Goal: Task Accomplishment & Management: Use online tool/utility

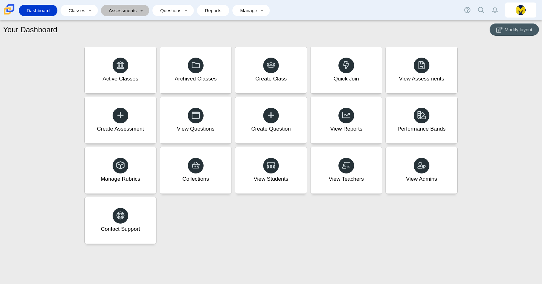
click at [123, 13] on link "Assessments" at bounding box center [120, 11] width 33 height 12
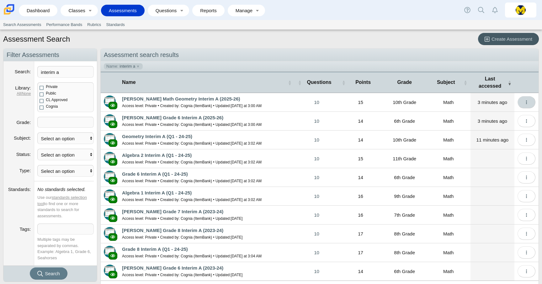
click at [530, 103] on button "More options" at bounding box center [526, 102] width 18 height 12
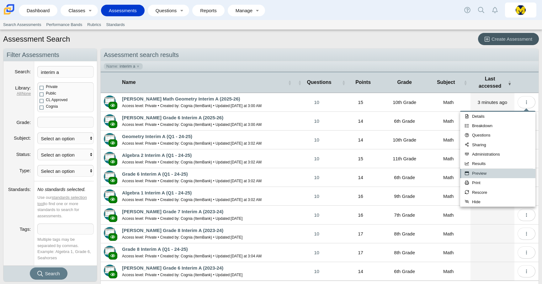
click at [489, 172] on link "Preview" at bounding box center [497, 173] width 75 height 9
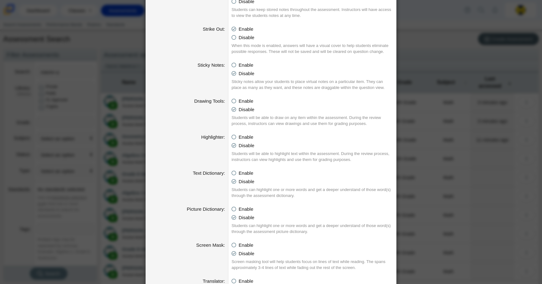
scroll to position [288, 0]
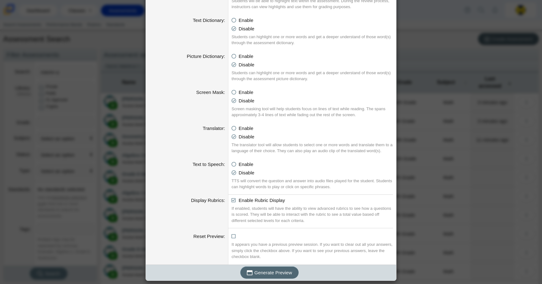
click at [279, 275] on span "Generate Preview" at bounding box center [273, 272] width 38 height 5
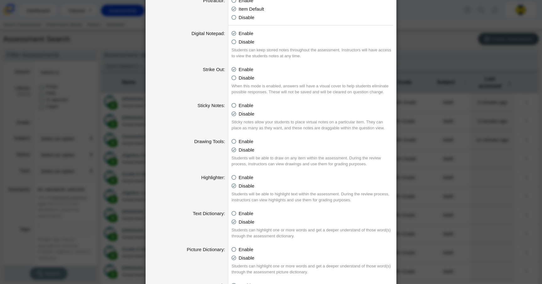
scroll to position [0, 0]
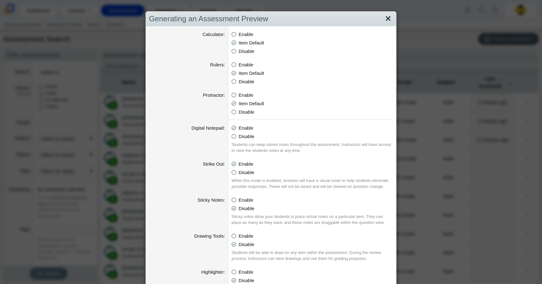
click at [390, 18] on link "Close" at bounding box center [388, 18] width 10 height 11
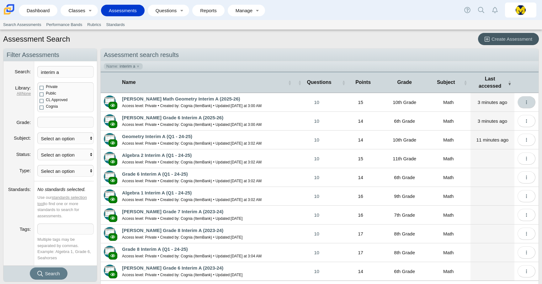
click at [522, 101] on button "More options" at bounding box center [526, 102] width 18 height 12
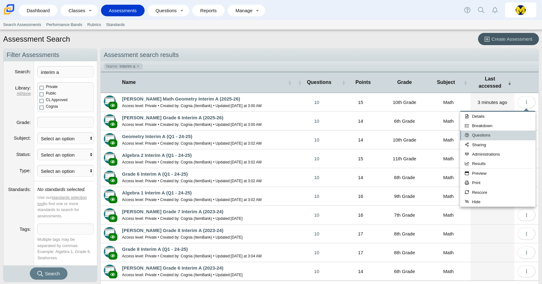
click at [485, 137] on link "Questions" at bounding box center [497, 135] width 75 height 9
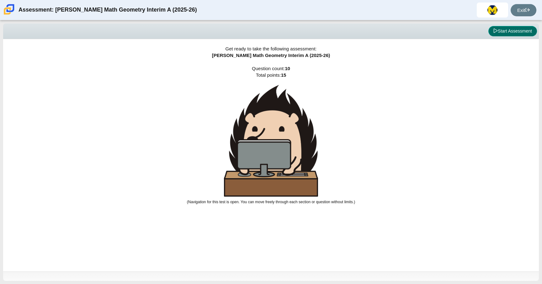
click at [520, 31] on button "Start Assessment" at bounding box center [512, 31] width 49 height 11
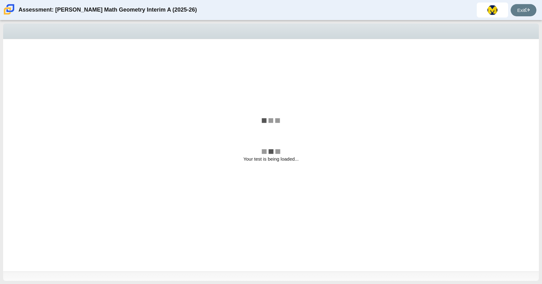
select select "CENT_93707317080_IM"
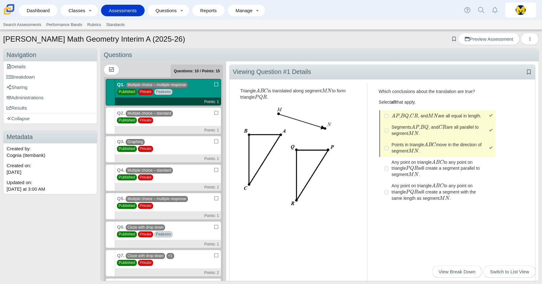
click at [192, 122] on div "Q2. Multiple choice – standard Published Private Points: 1" at bounding box center [168, 121] width 106 height 27
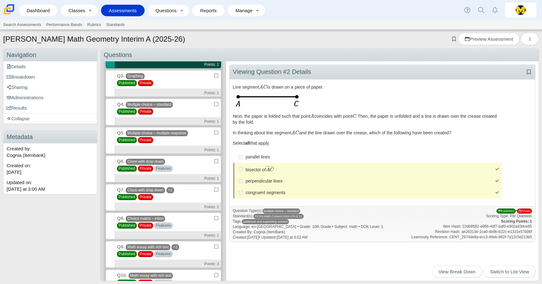
scroll to position [70, 0]
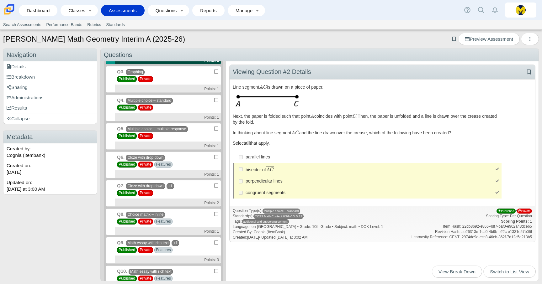
click at [192, 81] on div "Q3. Graphing Published Private Points: 1" at bounding box center [168, 79] width 106 height 27
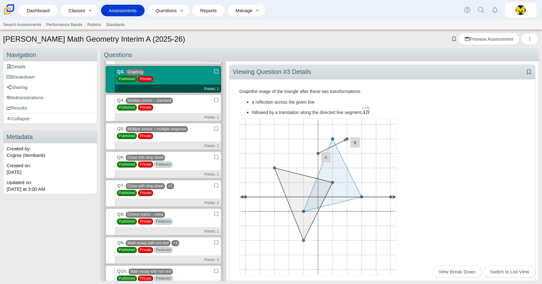
click at [188, 106] on div "Q4. Multiple choice – standard Published Private Points: 1" at bounding box center [168, 108] width 106 height 27
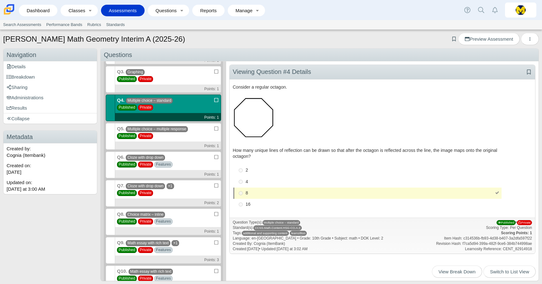
click at [194, 138] on div "Q5. Multiple choice – multiple response Published Private Points: 1" at bounding box center [168, 136] width 106 height 27
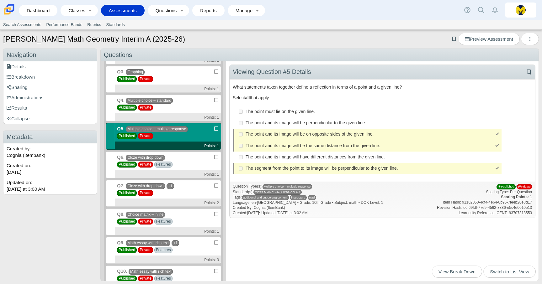
scroll to position [0, 0]
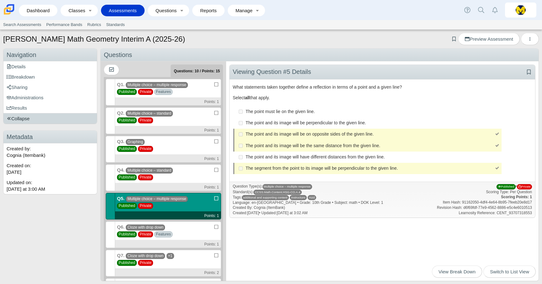
click at [55, 120] on link "Collapse" at bounding box center [49, 118] width 93 height 10
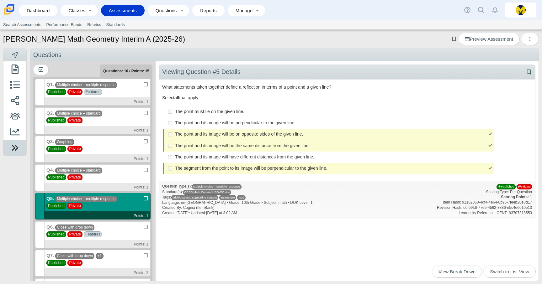
click at [18, 148] on icon at bounding box center [14, 147] width 9 height 9
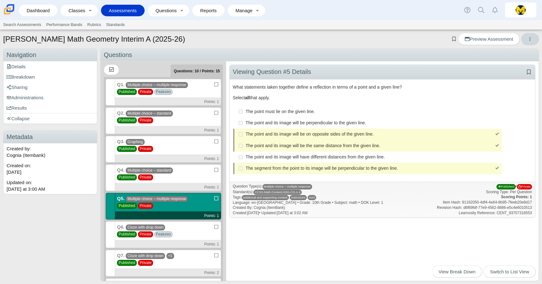
click at [529, 39] on icon "More options" at bounding box center [529, 39] width 5 height 5
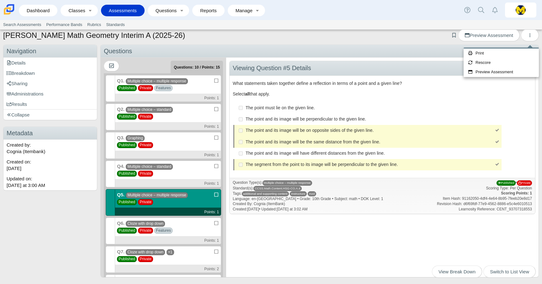
click at [409, 43] on div "Carmen Math Geometry Interim A (2025-26) Add bookmark Preview Assessment Naviga…" at bounding box center [271, 153] width 542 height 254
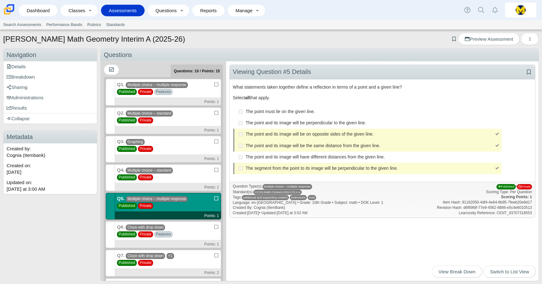
click at [216, 113] on icon at bounding box center [216, 113] width 5 height 4
click at [216, 113] on input "checkbox" at bounding box center [216, 111] width 4 height 4
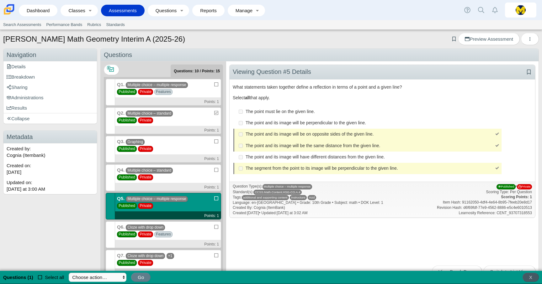
scroll to position [0, 0]
click at [108, 276] on select "Choose action… Subset Questions… Exclude Questions… Include Questions… Deselect…" at bounding box center [98, 277] width 58 height 9
click at [217, 112] on icon at bounding box center [216, 112] width 5 height 4
click at [217, 112] on input "checkbox" at bounding box center [216, 111] width 4 height 4
checkbox input "false"
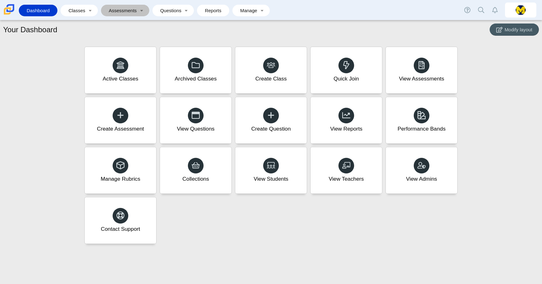
click at [128, 13] on link "Assessments" at bounding box center [120, 11] width 33 height 12
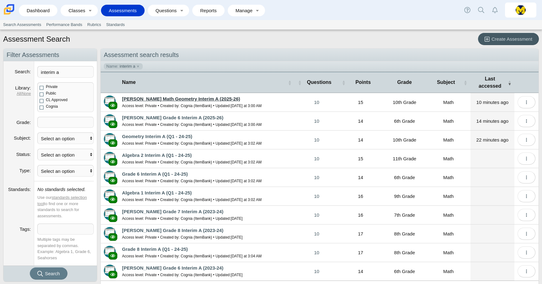
click at [186, 98] on link "[PERSON_NAME] Math Geometry Interim A (2025-26)" at bounding box center [181, 98] width 118 height 5
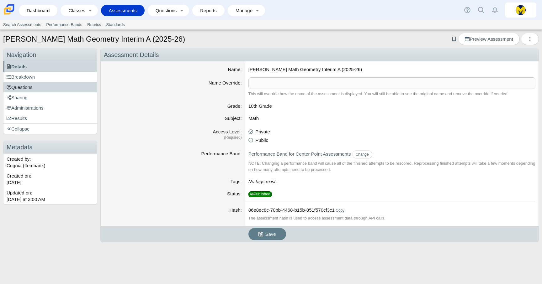
click at [42, 89] on link "Questions" at bounding box center [49, 87] width 93 height 10
